Goal: Task Accomplishment & Management: Manage account settings

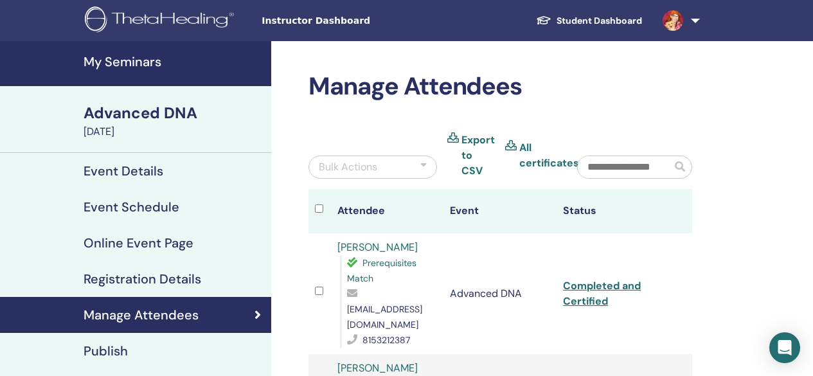
scroll to position [183, 0]
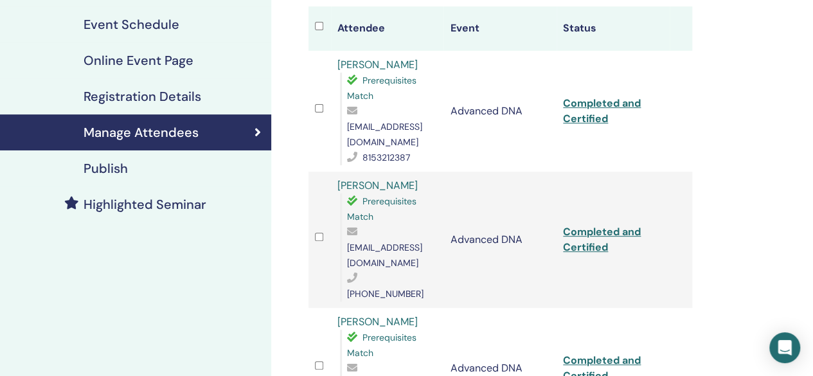
click at [731, 75] on div "Manage Attendees Bulk Actions Export to CSV All certificates Attendee Event Sta…" at bounding box center [542, 259] width 542 height 801
click at [742, 197] on div "Manage Attendees Bulk Actions Export to CSV All certificates Attendee Event Sta…" at bounding box center [542, 259] width 542 height 801
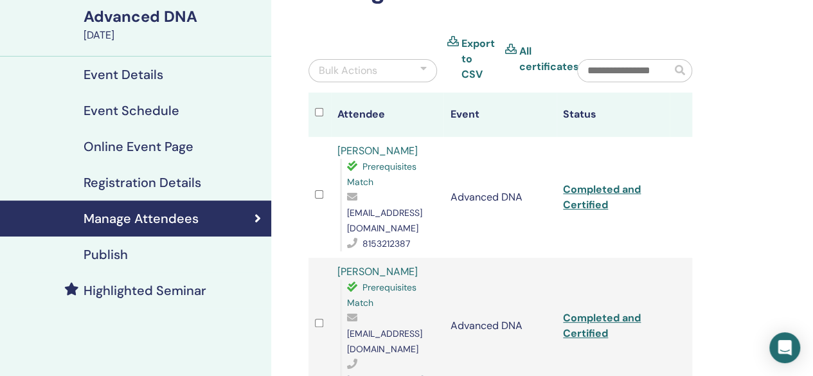
scroll to position [0, 0]
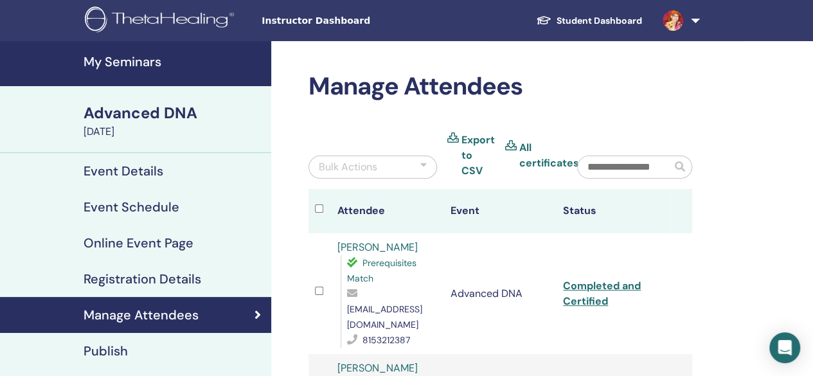
click at [166, 63] on h4 "My Seminars" at bounding box center [174, 61] width 180 height 15
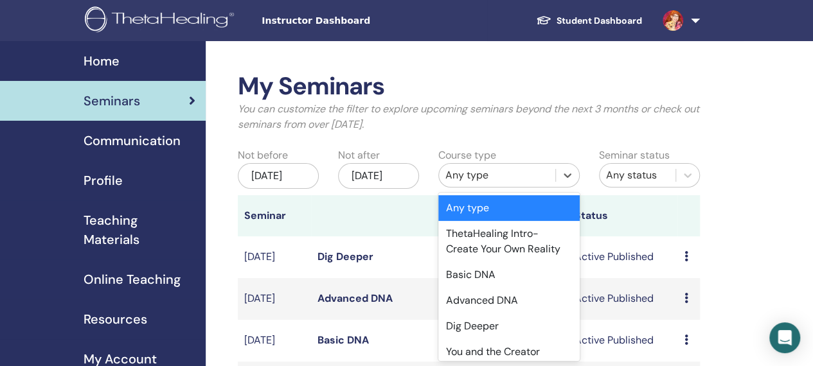
scroll to position [14, 0]
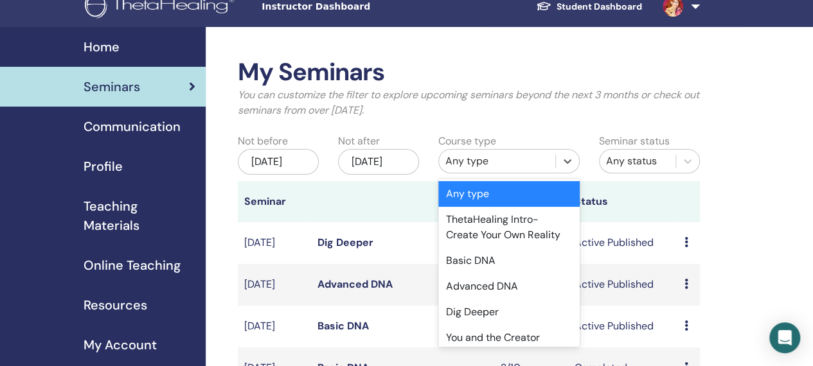
click at [518, 282] on div "Advanced DNA" at bounding box center [508, 287] width 141 height 26
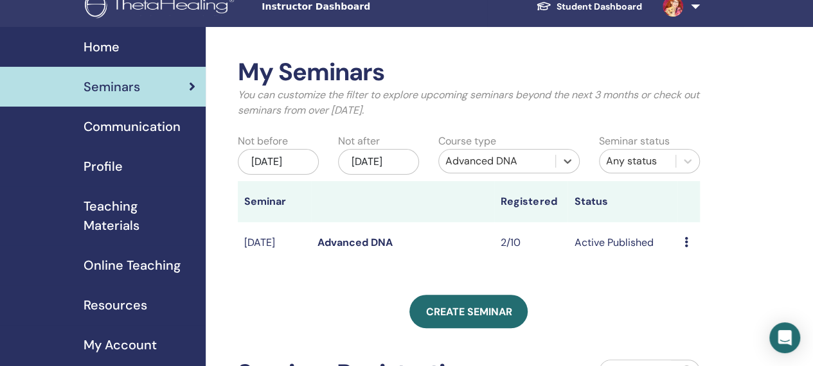
click at [296, 162] on div "[DATE]" at bounding box center [278, 162] width 81 height 26
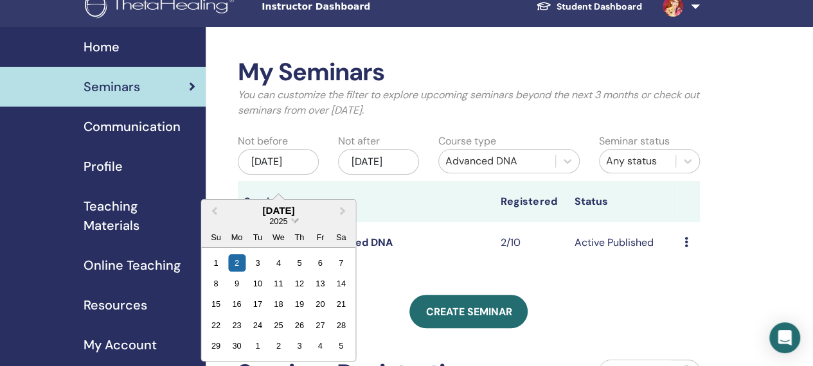
click at [285, 220] on span "2025" at bounding box center [278, 222] width 18 height 10
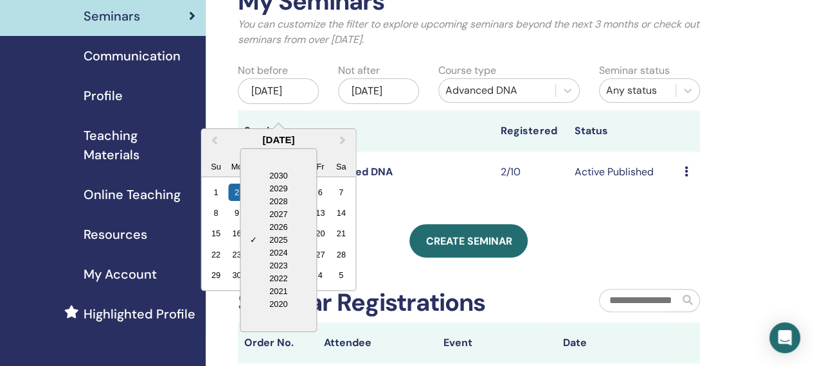
scroll to position [85, 0]
click at [288, 305] on div "2020" at bounding box center [278, 304] width 76 height 13
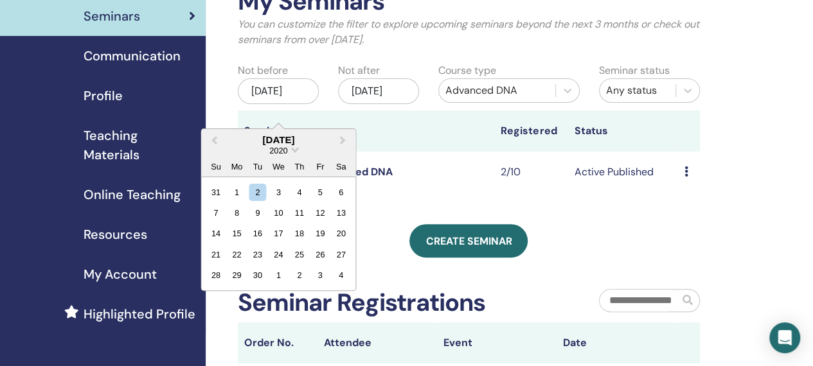
click at [261, 184] on div "2" at bounding box center [257, 191] width 17 height 17
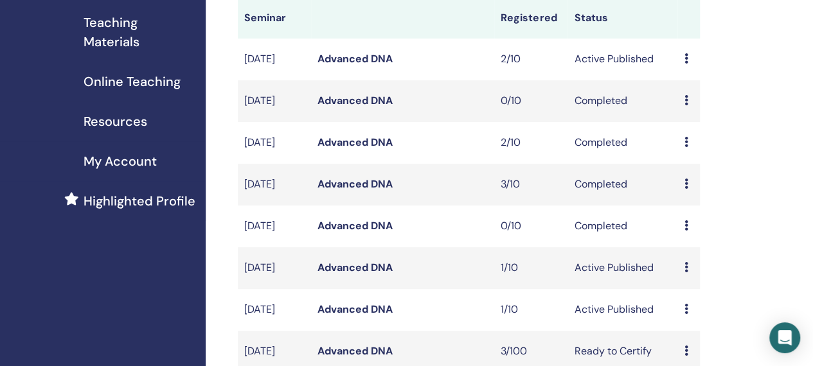
scroll to position [201, 0]
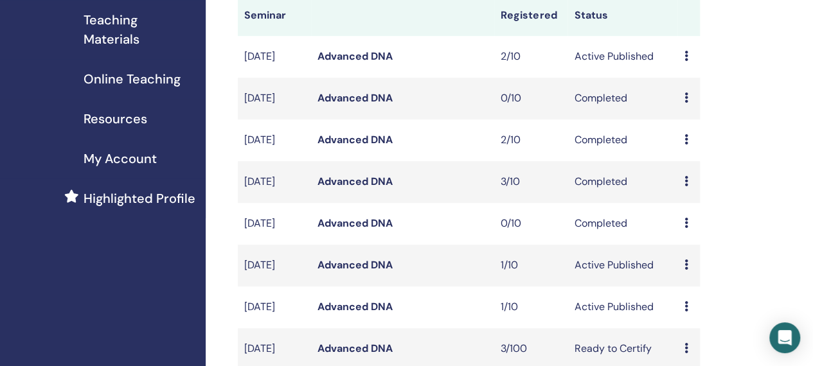
click at [686, 270] on icon at bounding box center [686, 265] width 4 height 10
click at [711, 337] on link "Attendees" at bounding box center [694, 338] width 49 height 13
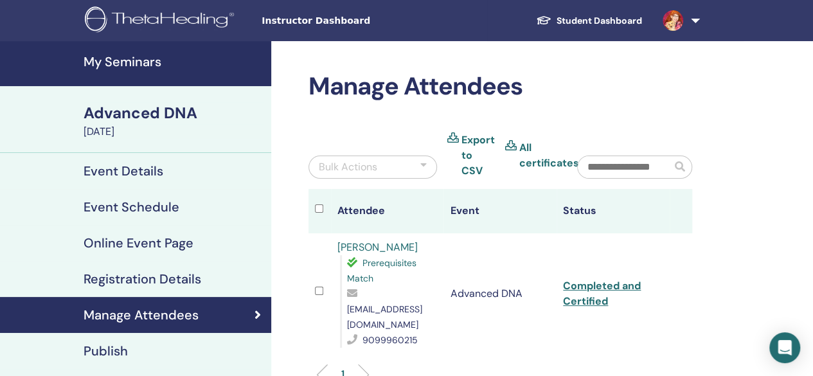
click at [615, 282] on link "Completed and Certified" at bounding box center [602, 293] width 78 height 29
click at [158, 54] on h4 "My Seminars" at bounding box center [174, 61] width 180 height 15
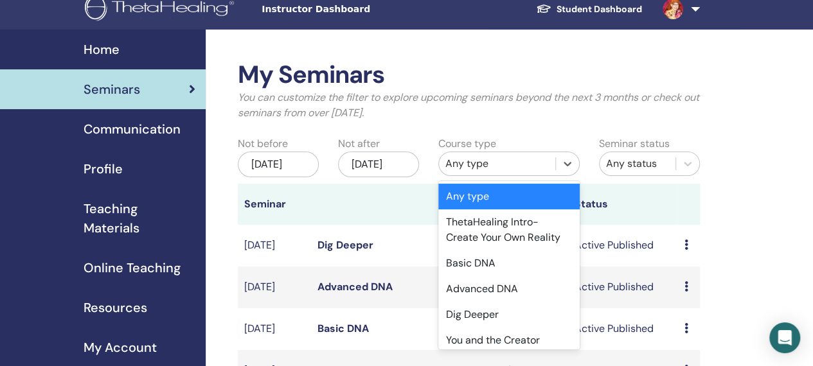
scroll to position [14, 0]
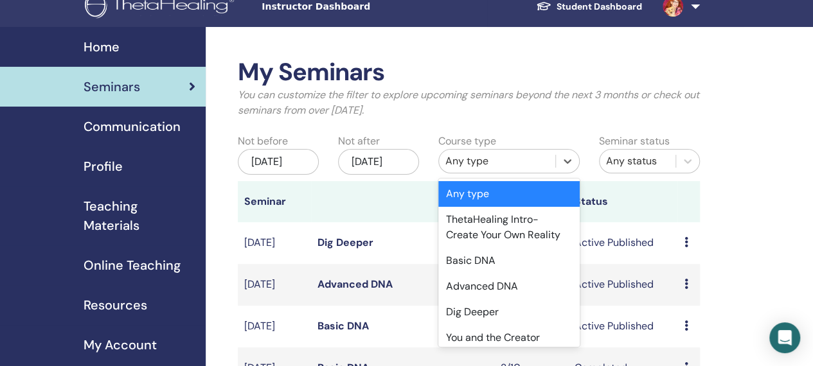
click at [527, 284] on div "Advanced DNA" at bounding box center [508, 287] width 141 height 26
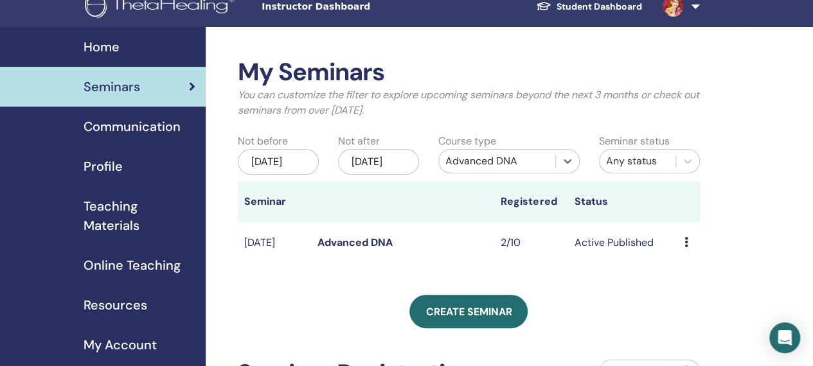
click at [289, 159] on div "[DATE]" at bounding box center [278, 162] width 81 height 26
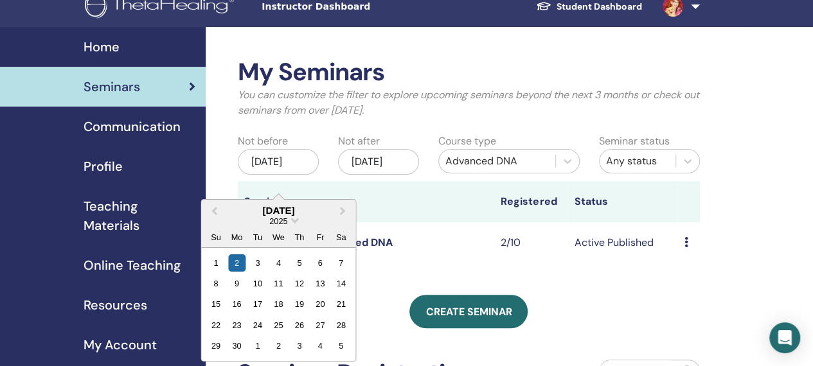
click at [282, 220] on span "2025" at bounding box center [278, 222] width 18 height 10
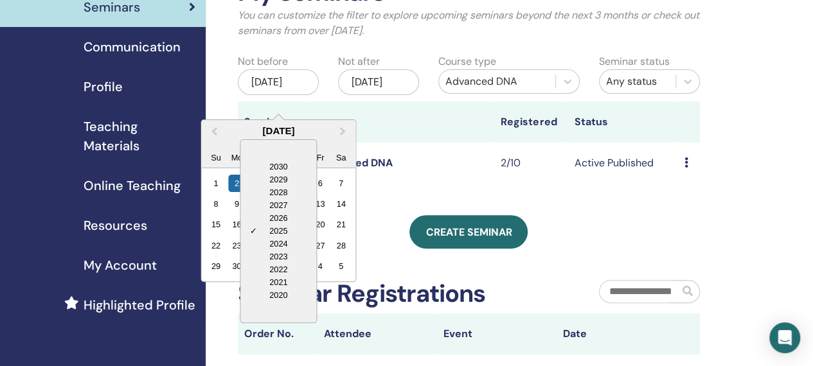
scroll to position [98, 0]
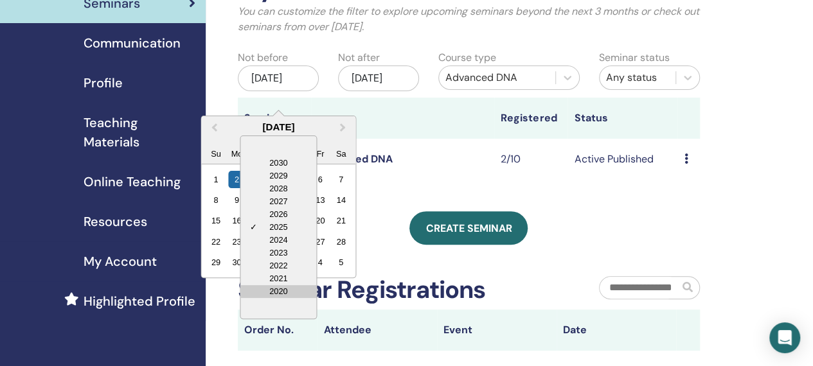
click at [282, 292] on div "2020" at bounding box center [278, 291] width 76 height 13
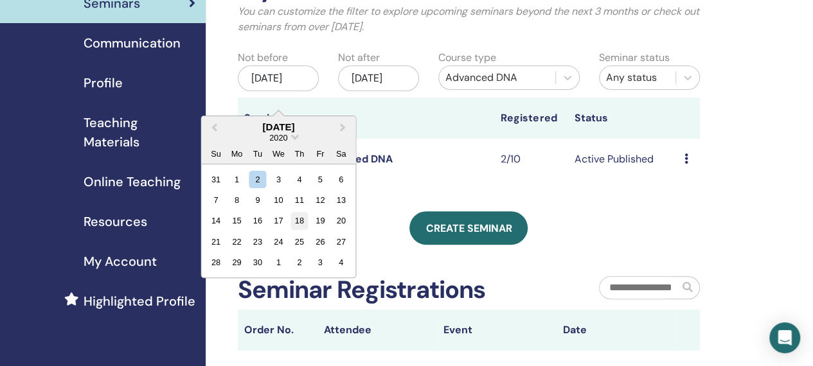
click at [306, 215] on div "18" at bounding box center [299, 220] width 17 height 17
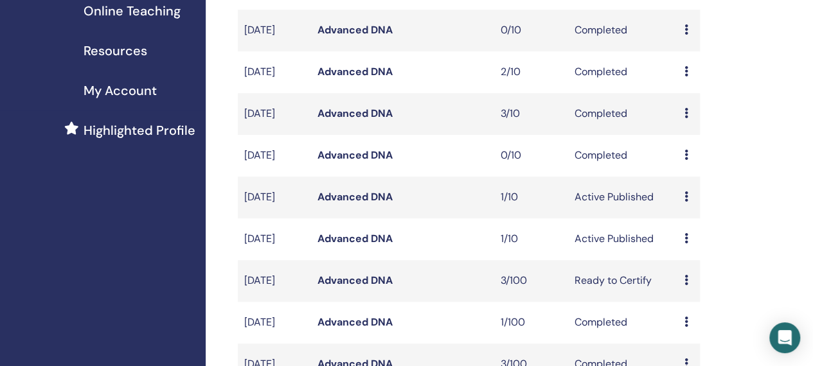
scroll to position [270, 0]
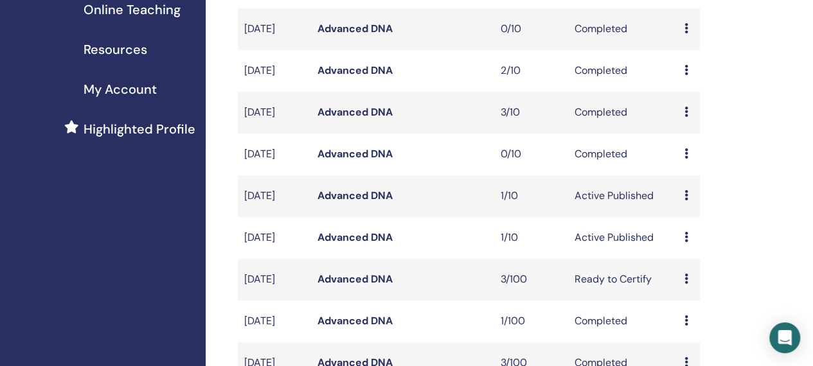
click at [686, 201] on icon at bounding box center [686, 195] width 4 height 10
click at [710, 267] on link "Attendees" at bounding box center [694, 266] width 49 height 13
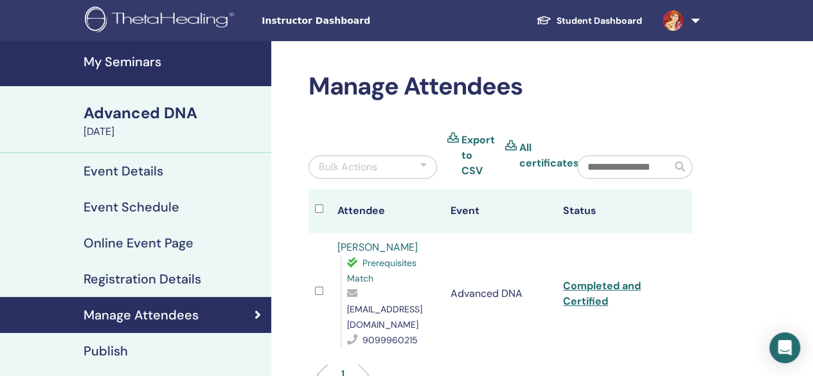
click at [138, 57] on h4 "My Seminars" at bounding box center [174, 61] width 180 height 15
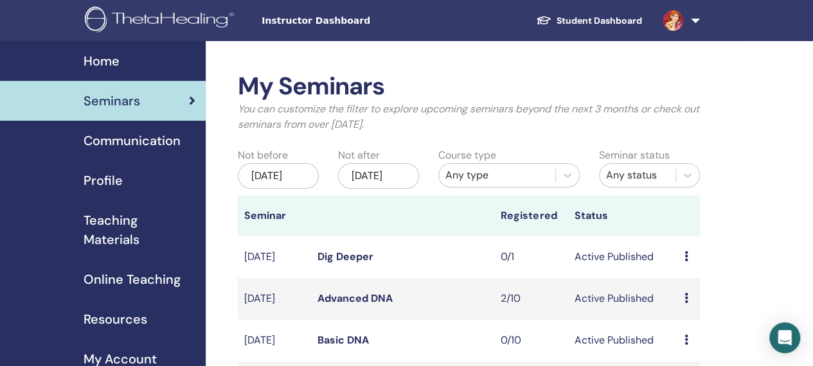
scroll to position [14, 0]
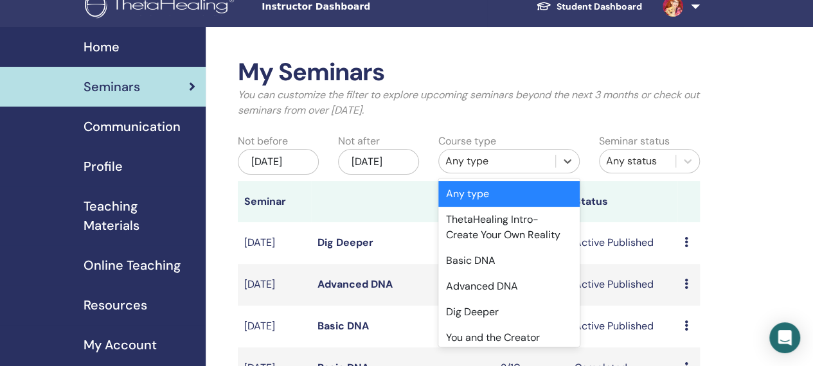
click at [510, 289] on div "Advanced DNA" at bounding box center [508, 287] width 141 height 26
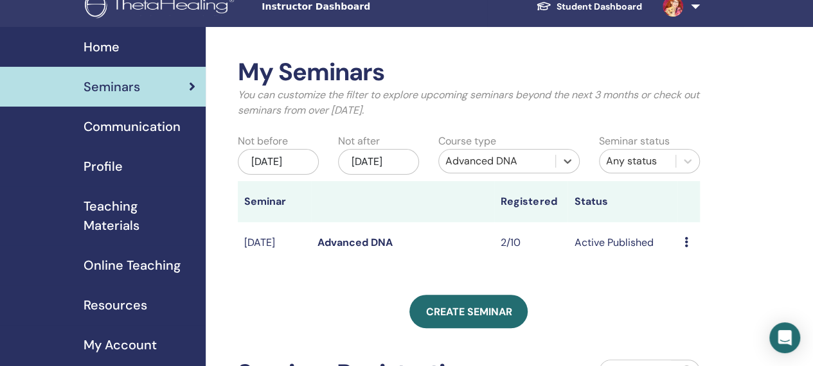
click at [292, 168] on div "[DATE]" at bounding box center [278, 162] width 81 height 26
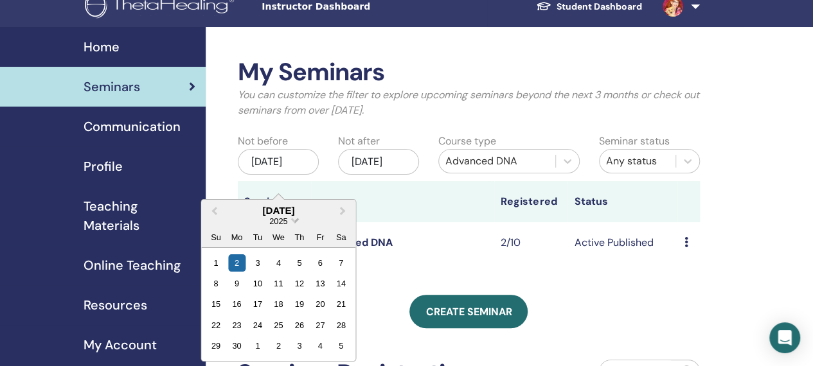
click at [279, 219] on span "2025" at bounding box center [278, 222] width 18 height 10
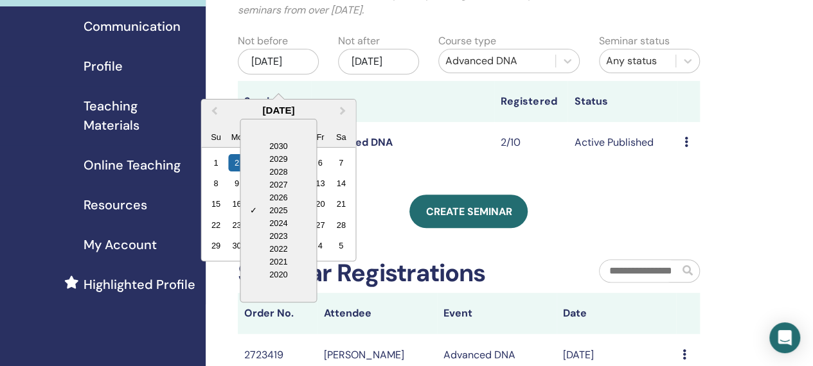
scroll to position [120, 0]
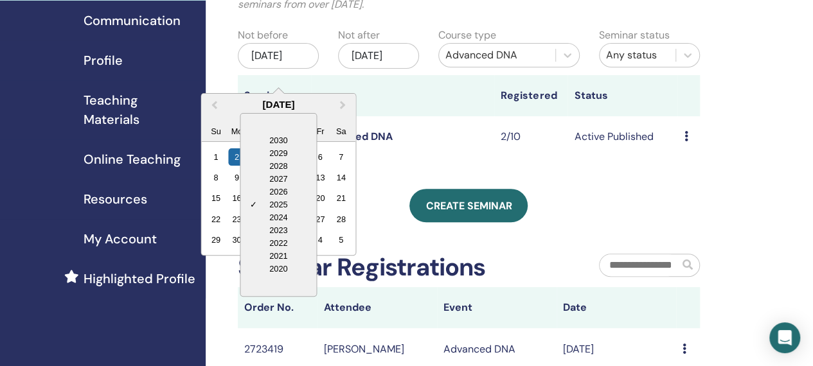
click at [279, 272] on div "2020" at bounding box center [278, 269] width 76 height 13
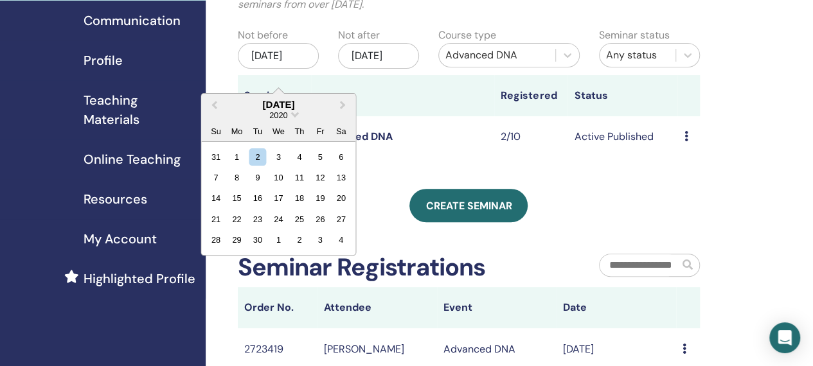
click at [262, 153] on div "2" at bounding box center [257, 156] width 17 height 17
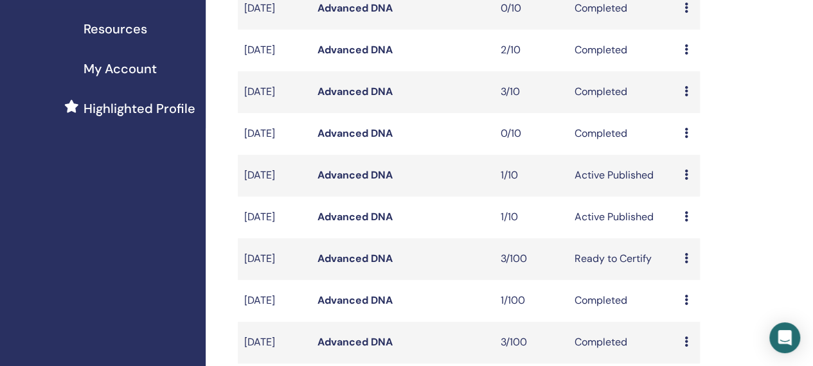
scroll to position [301, 0]
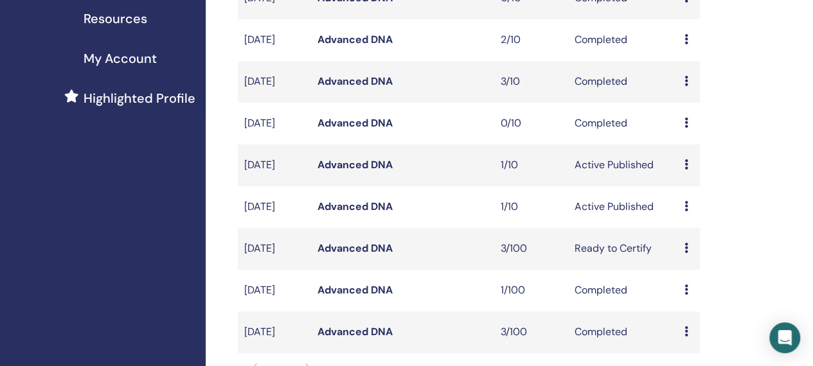
click at [686, 253] on icon at bounding box center [686, 248] width 4 height 10
click at [707, 319] on link "Attendees" at bounding box center [694, 318] width 49 height 13
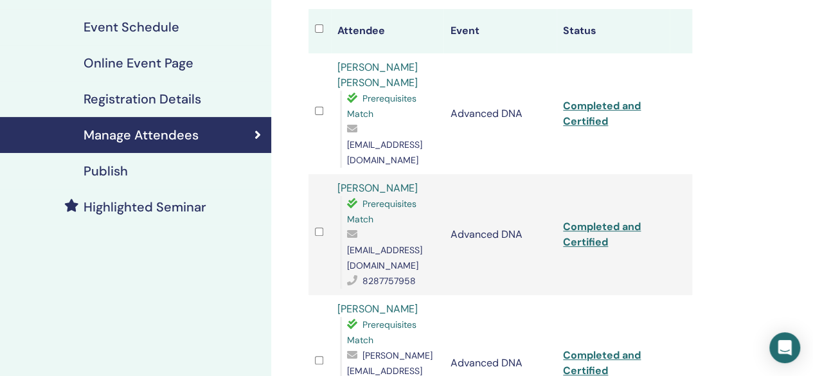
scroll to position [183, 0]
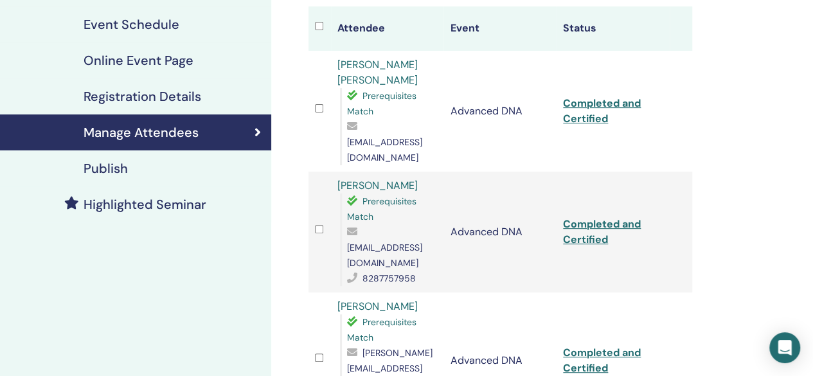
click at [771, 200] on div "Manage Attendees Bulk Actions Export to CSV All certificates Attendee Event Sta…" at bounding box center [542, 259] width 542 height 801
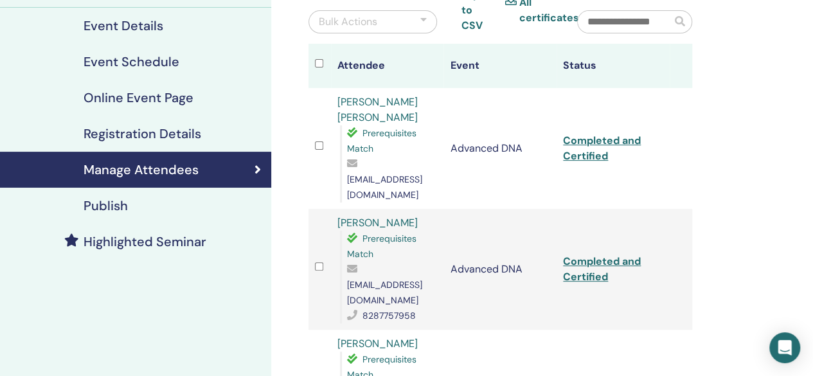
scroll to position [147, 0]
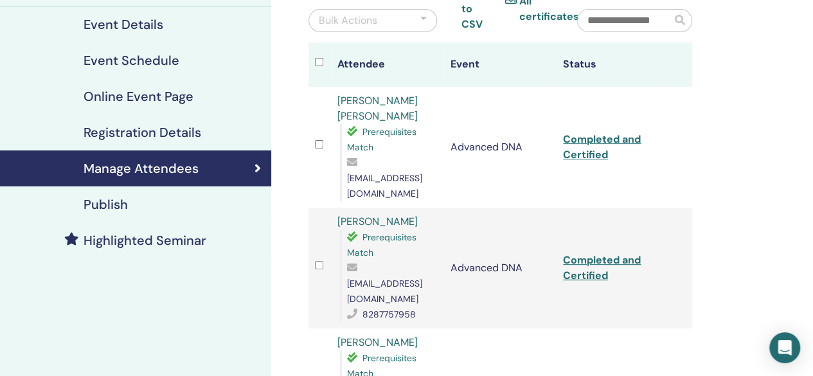
click at [712, 84] on div "Manage Attendees Bulk Actions Export to CSV All certificates Attendee Event Sta…" at bounding box center [542, 295] width 542 height 801
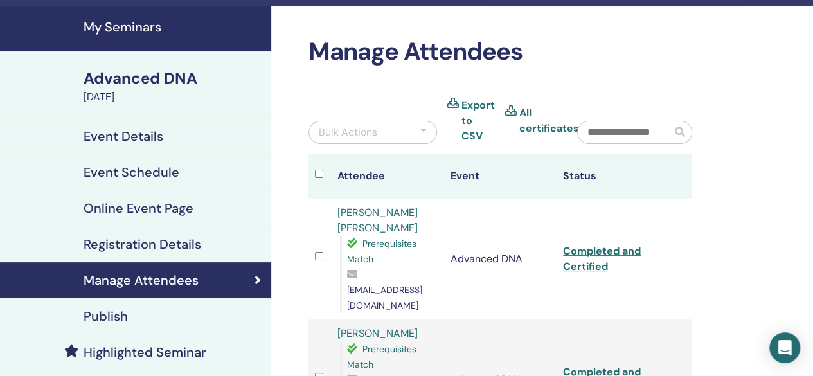
scroll to position [0, 0]
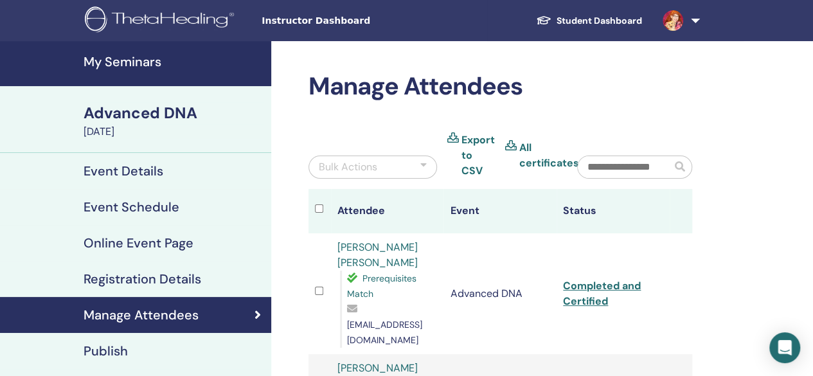
click at [129, 60] on h4 "My Seminars" at bounding box center [174, 61] width 180 height 15
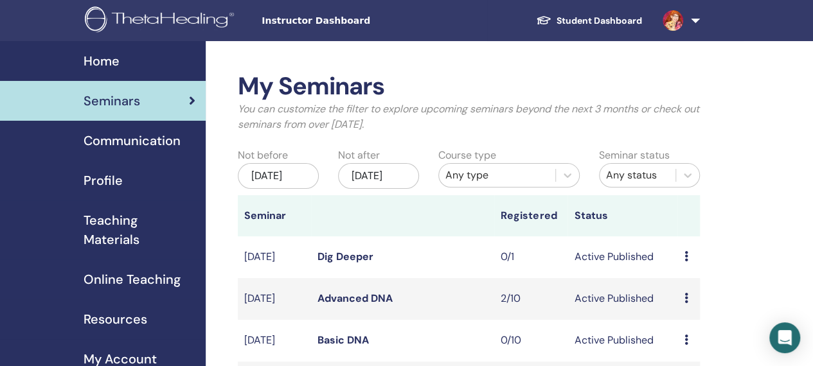
click at [291, 184] on div "[DATE]" at bounding box center [278, 176] width 81 height 26
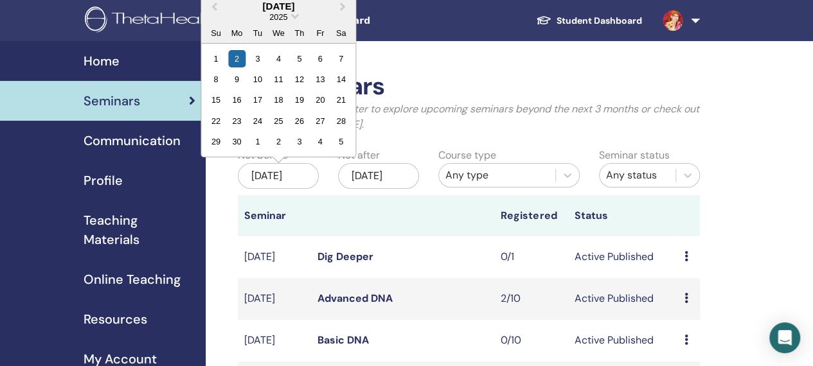
click at [286, 15] on span "2025" at bounding box center [278, 17] width 18 height 10
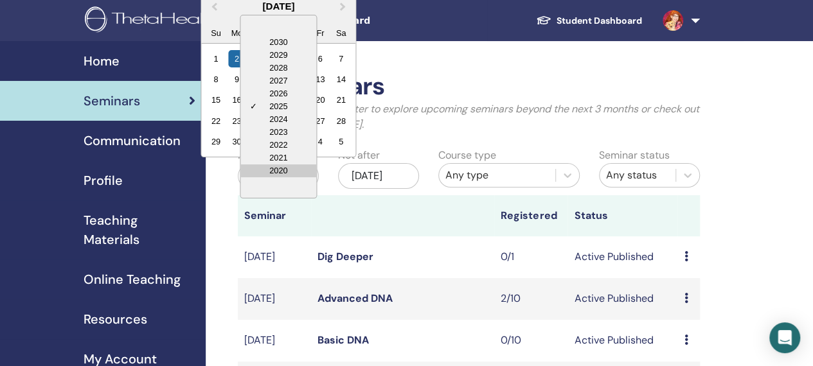
click at [285, 171] on div "2020" at bounding box center [278, 171] width 76 height 13
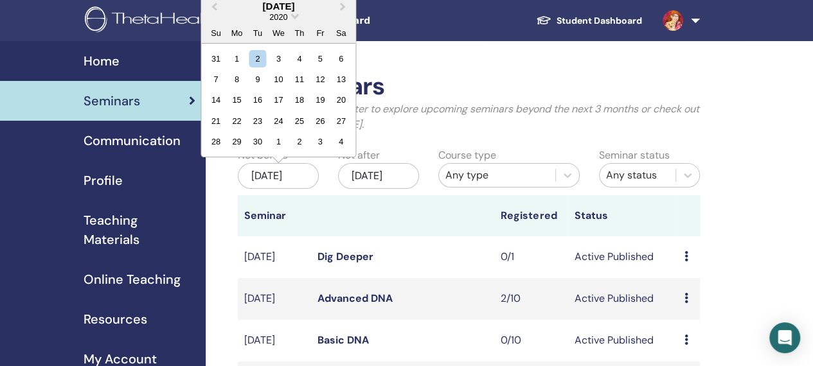
click at [260, 51] on div "2" at bounding box center [257, 57] width 17 height 17
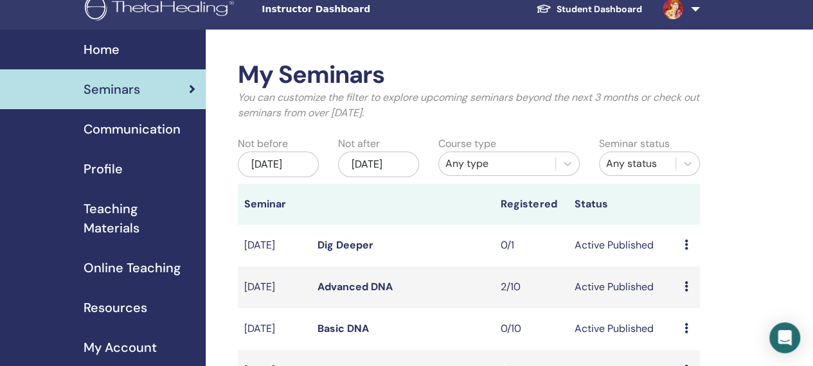
scroll to position [14, 0]
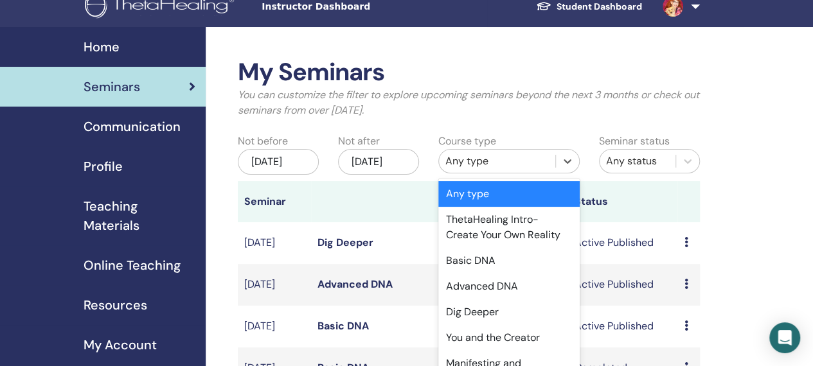
click at [526, 284] on div "Advanced DNA" at bounding box center [508, 287] width 141 height 26
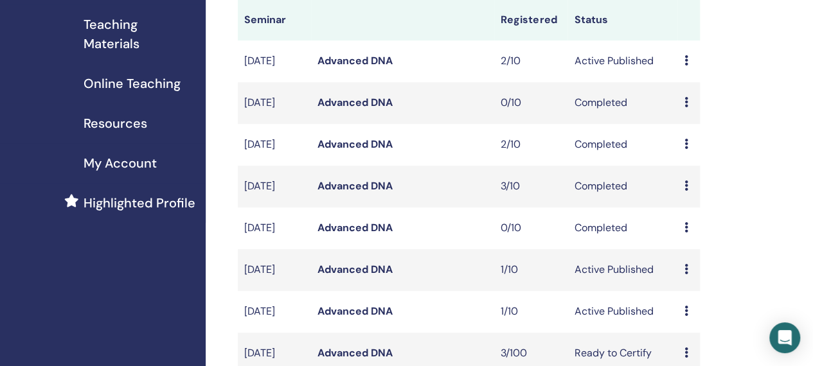
scroll to position [197, 0]
click at [687, 190] on icon at bounding box center [686, 185] width 4 height 10
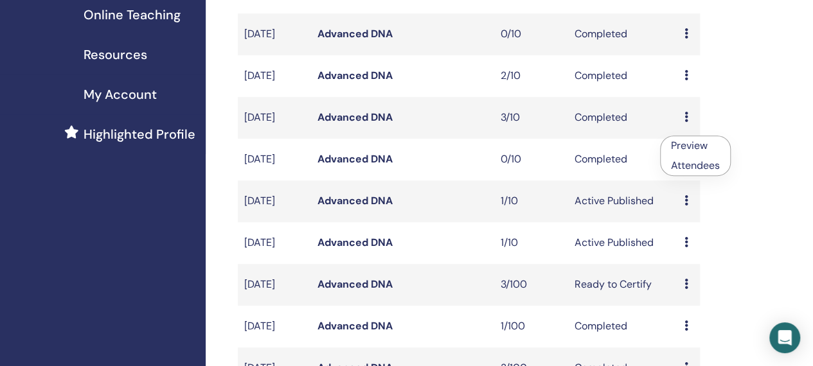
scroll to position [274, 0]
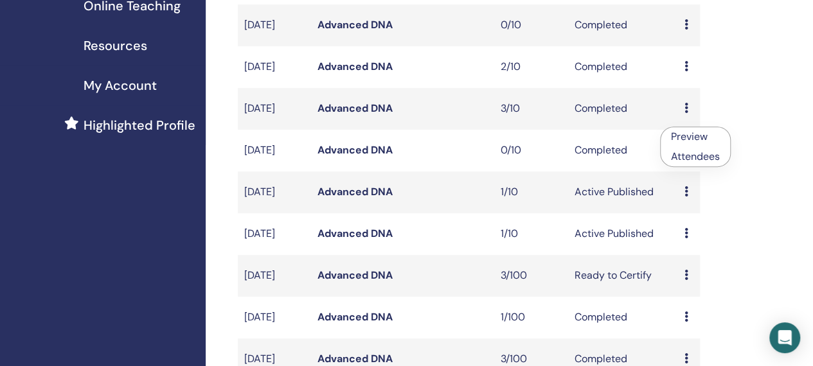
click at [686, 238] on icon at bounding box center [686, 233] width 4 height 10
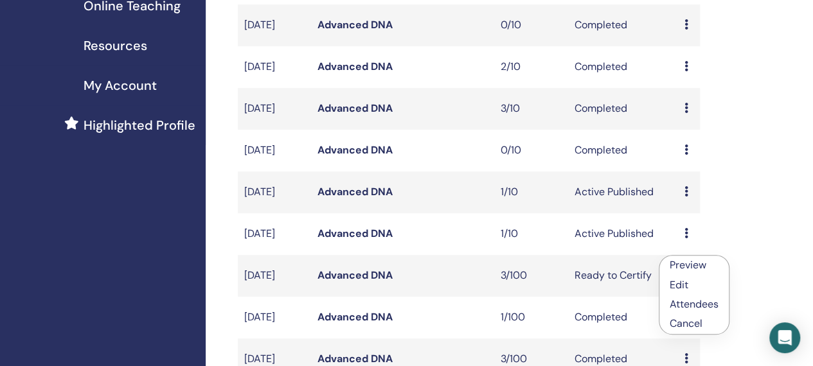
click at [710, 303] on link "Attendees" at bounding box center [694, 304] width 49 height 13
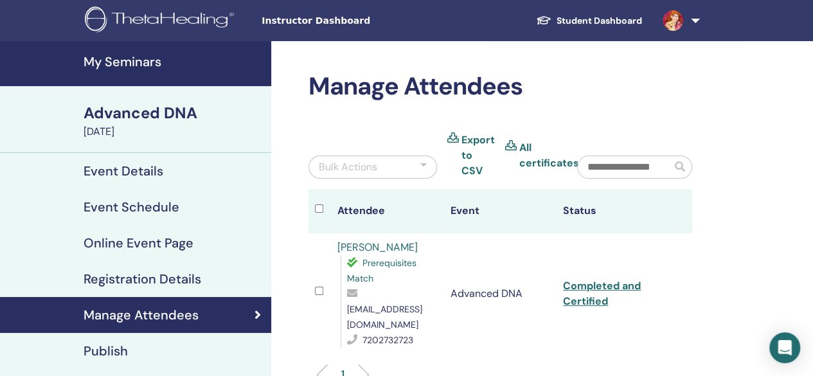
click at [771, 233] on div "Manage Attendees Bulk Actions Export to CSV All certificates Attendee Event Sta…" at bounding box center [542, 313] width 542 height 544
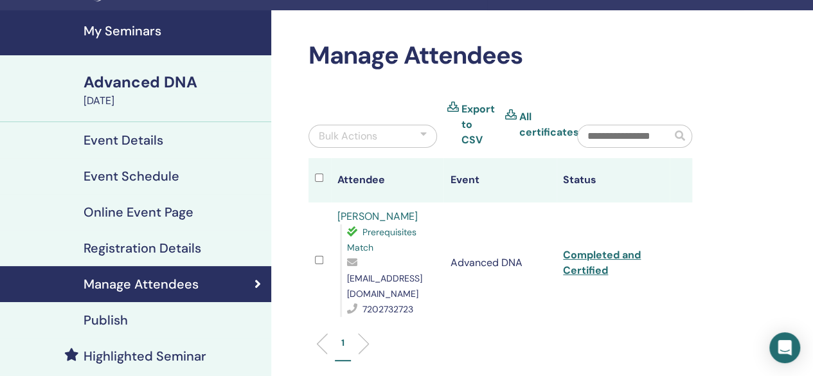
scroll to position [34, 0]
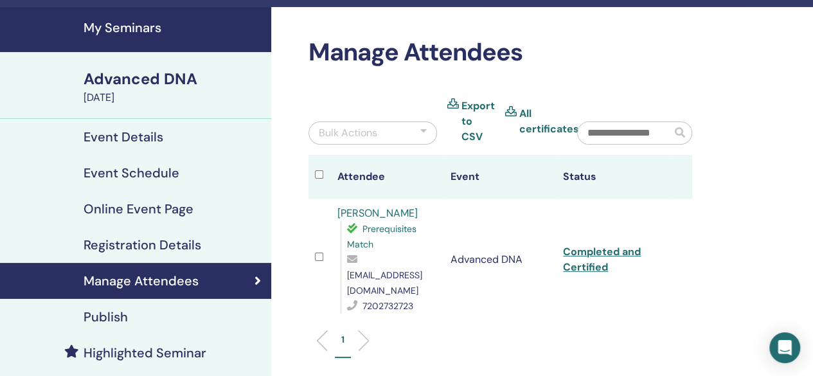
click at [311, 43] on h2 "Manage Attendees" at bounding box center [501, 53] width 384 height 30
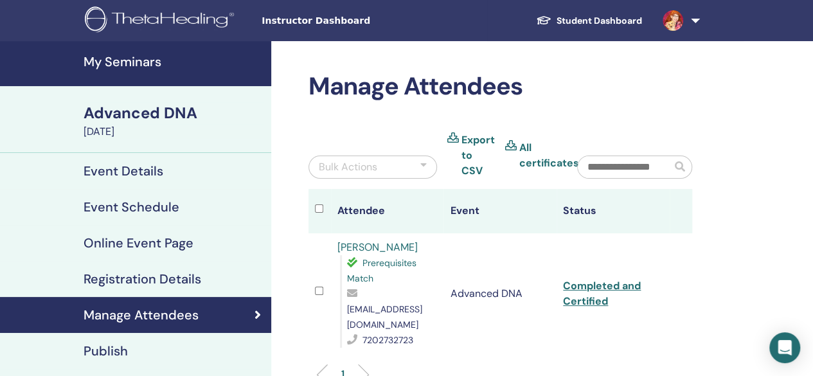
click at [146, 58] on h4 "My Seminars" at bounding box center [174, 61] width 180 height 15
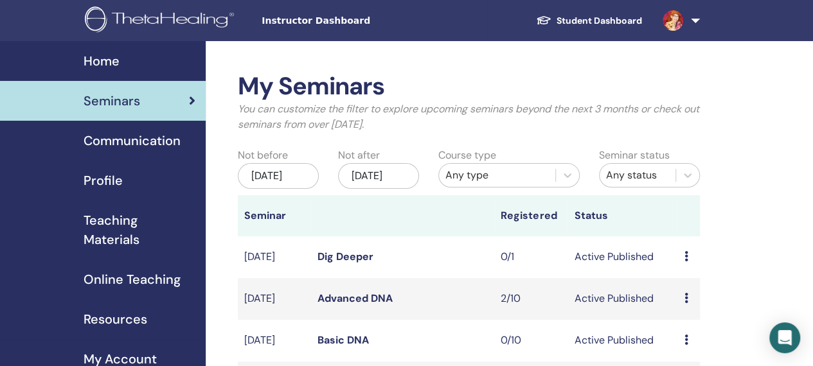
click at [289, 181] on div "Jun/02, 2025" at bounding box center [278, 176] width 81 height 26
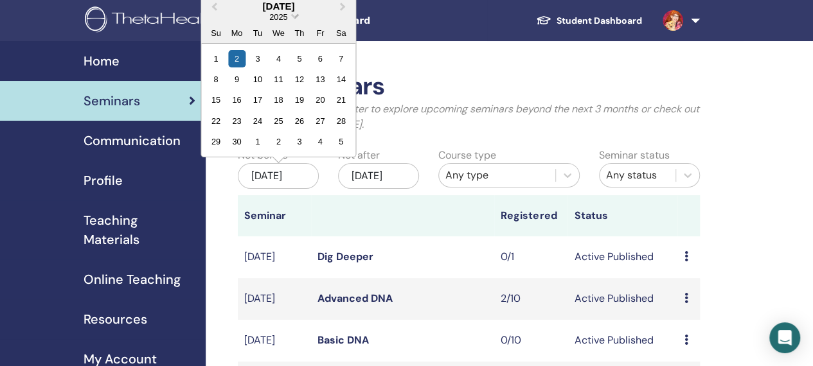
click at [282, 14] on span "2025" at bounding box center [278, 17] width 18 height 10
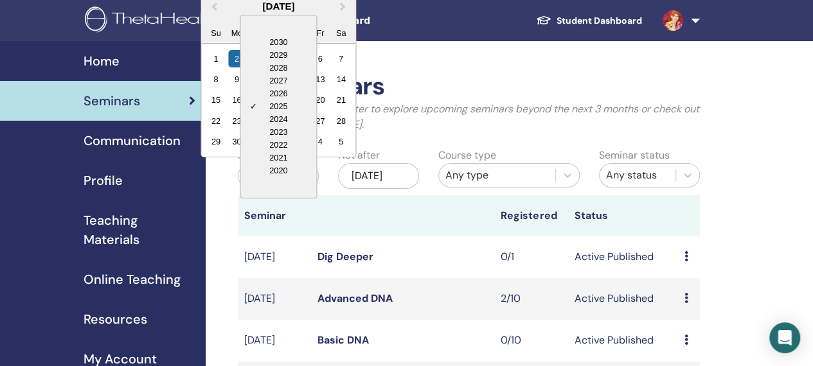
click at [283, 170] on div "2020" at bounding box center [278, 171] width 76 height 13
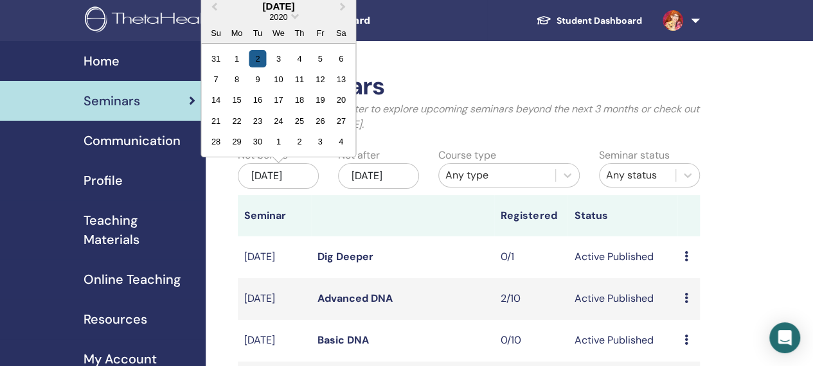
click at [258, 59] on div "2" at bounding box center [257, 57] width 17 height 17
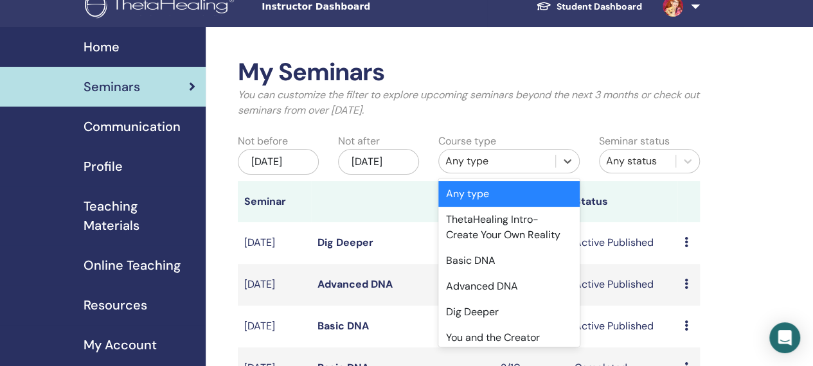
scroll to position [14, 0]
click at [517, 309] on div "Dig Deeper" at bounding box center [508, 313] width 141 height 26
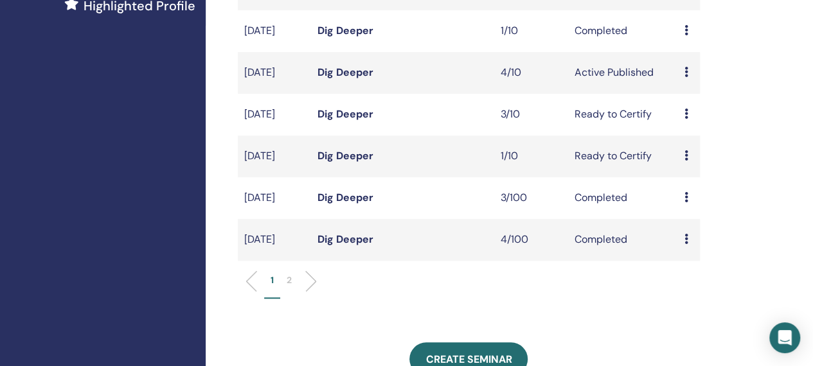
scroll to position [396, 0]
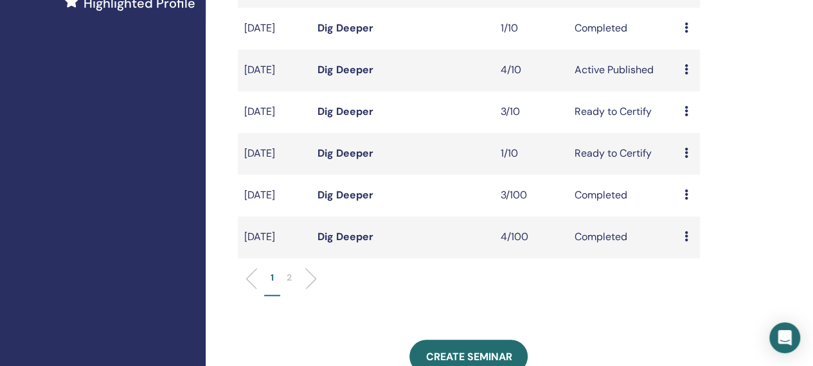
click at [688, 245] on div "Preview Attendees" at bounding box center [688, 236] width 9 height 15
click at [704, 292] on link "Attendees" at bounding box center [696, 294] width 49 height 13
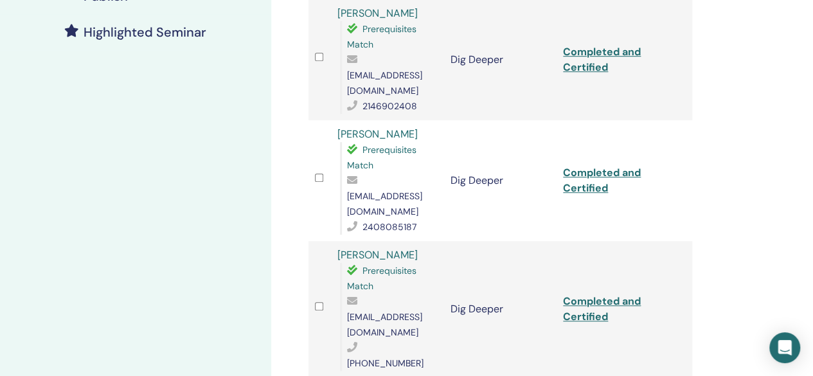
scroll to position [359, 0]
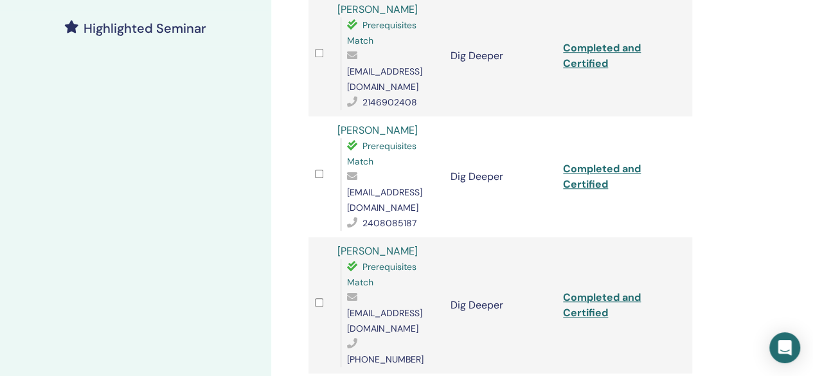
click at [721, 44] on div "Manage Attendees Bulk Actions Export to CSV All certificates Attendee Event Sta…" at bounding box center [542, 143] width 542 height 922
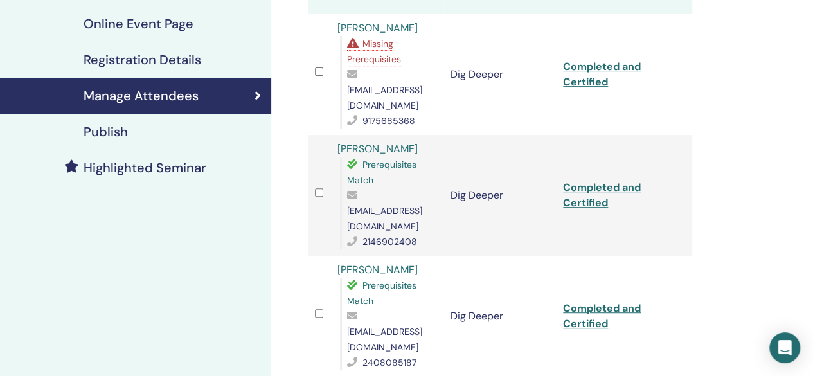
scroll to position [218, 0]
